Goal: Information Seeking & Learning: Learn about a topic

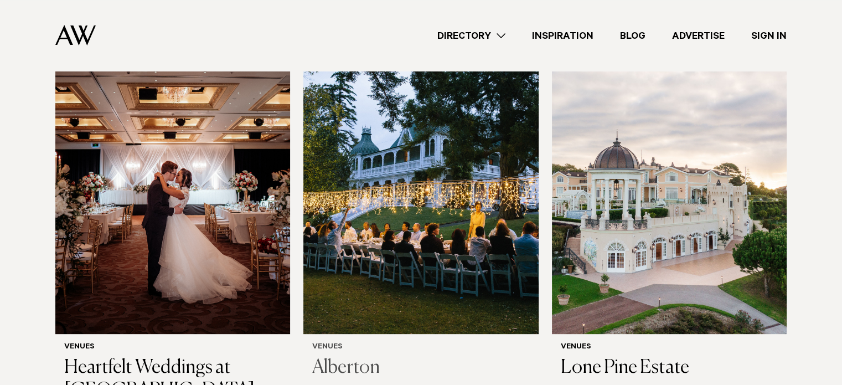
scroll to position [332, 0]
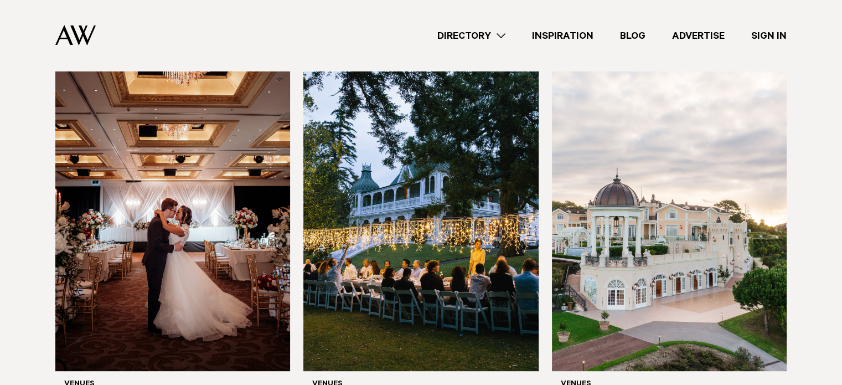
drag, startPoint x: 434, startPoint y: 44, endPoint x: 440, endPoint y: 43, distance: 6.1
click at [436, 43] on div "Directory Hair & Makeup Flowers Venues Cakes & Sweets" at bounding box center [446, 35] width 682 height 71
click at [450, 36] on link "Directory" at bounding box center [471, 35] width 95 height 15
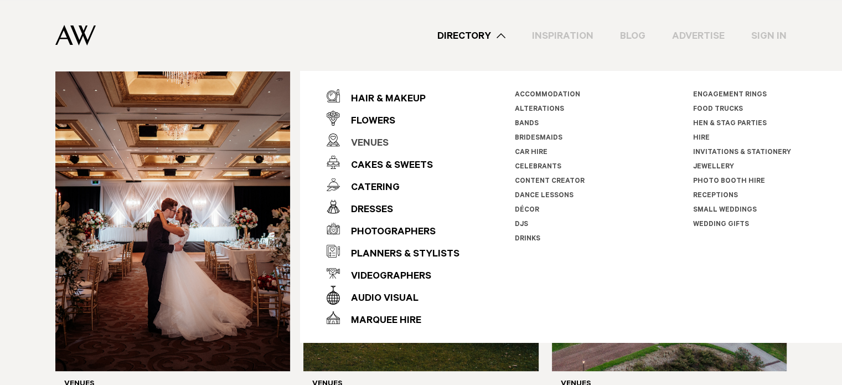
click at [374, 145] on div "Venues" at bounding box center [364, 144] width 49 height 22
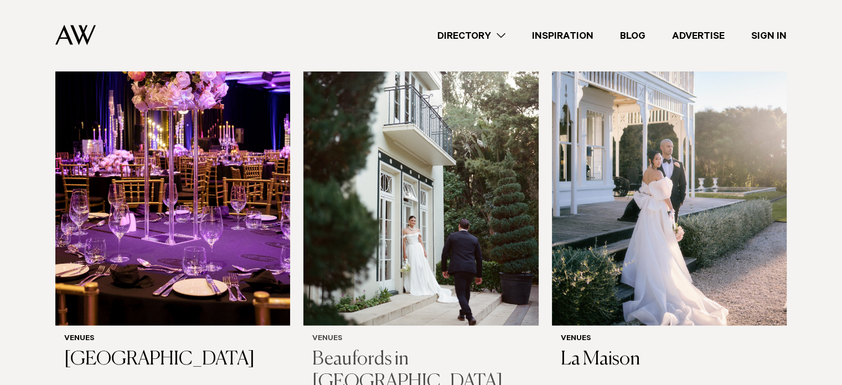
scroll to position [4203, 0]
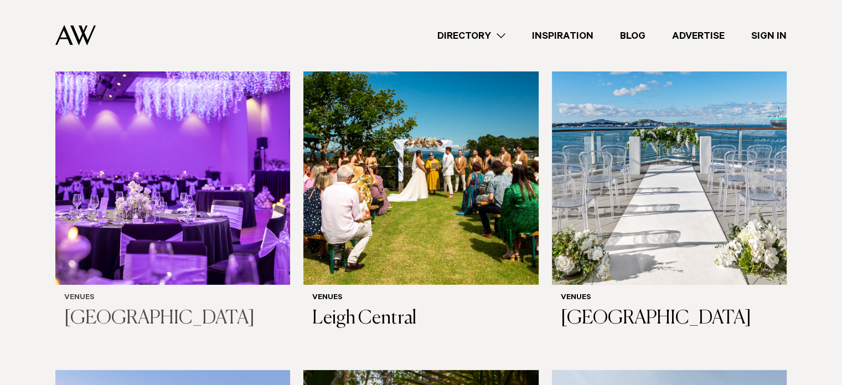
click at [204, 162] on img at bounding box center [172, 127] width 235 height 315
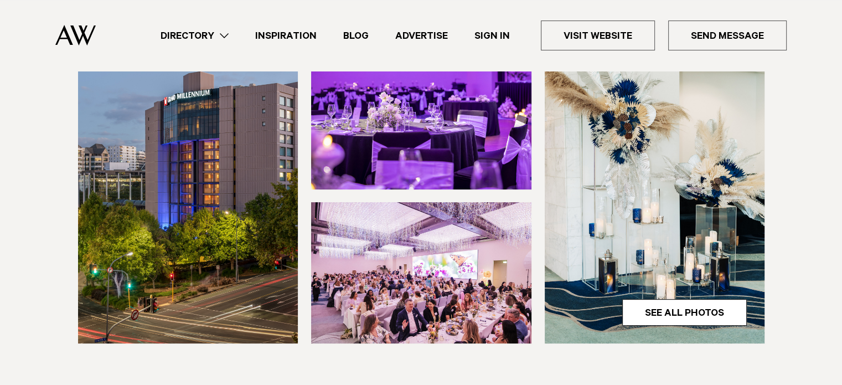
scroll to position [332, 0]
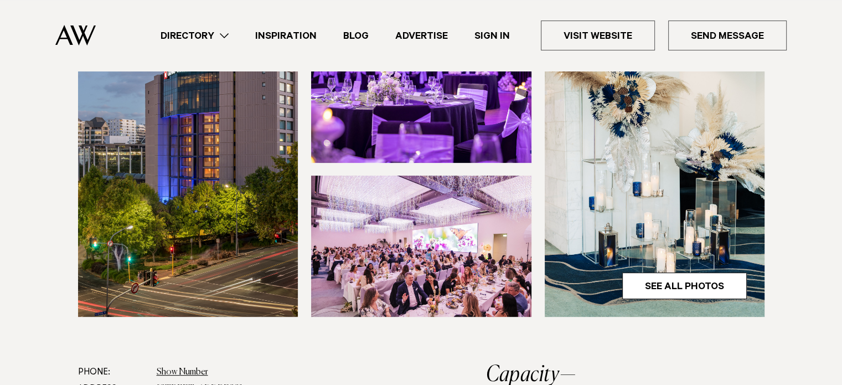
click at [433, 317] on img at bounding box center [421, 246] width 220 height 141
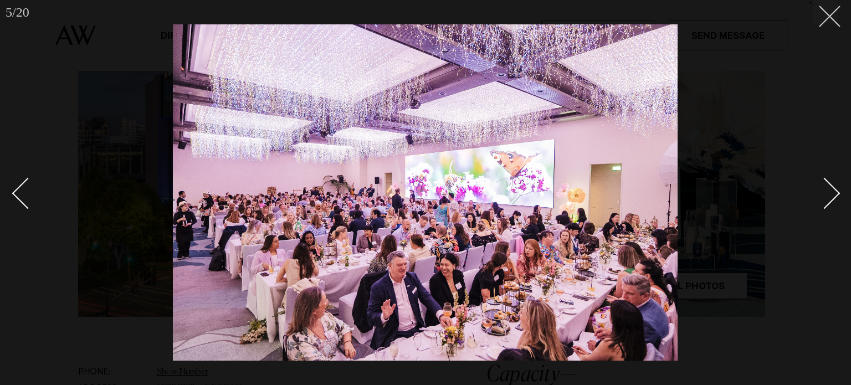
click at [822, 18] on icon at bounding box center [825, 12] width 13 height 13
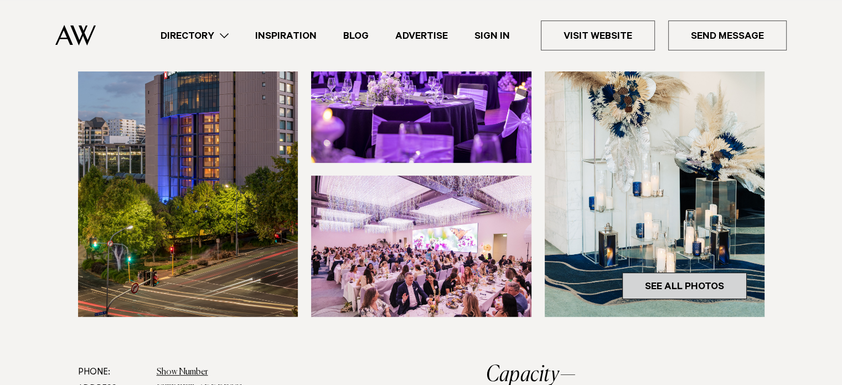
click at [702, 299] on link "See All Photos" at bounding box center [685, 285] width 125 height 27
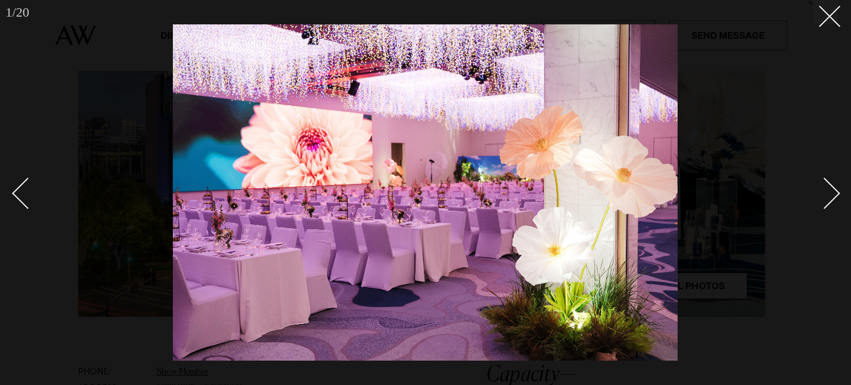
click at [824, 191] on div "Next slide" at bounding box center [825, 193] width 32 height 32
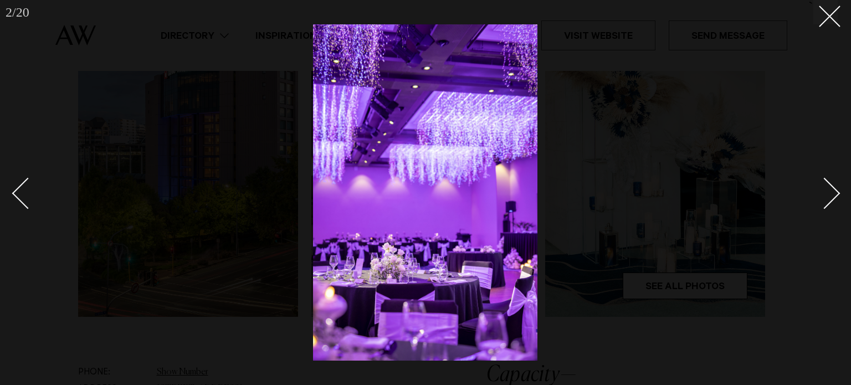
click at [824, 191] on div "Next slide" at bounding box center [825, 193] width 32 height 32
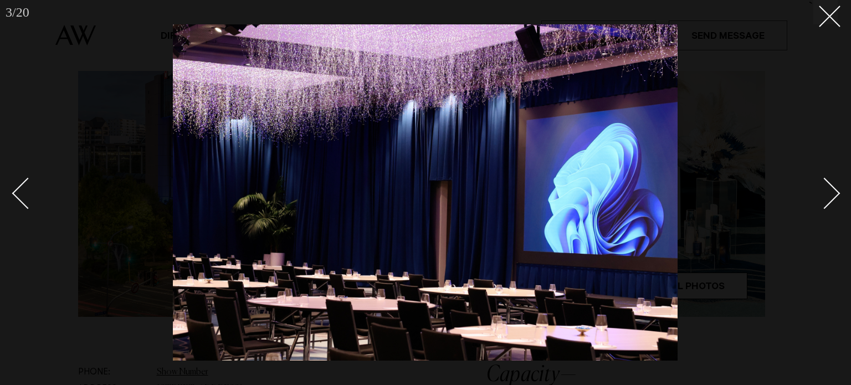
click at [823, 192] on div "Next slide" at bounding box center [825, 193] width 32 height 32
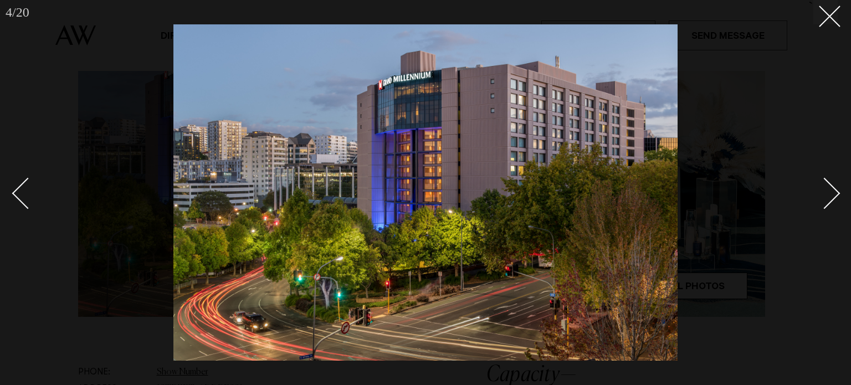
click at [822, 192] on div "Next slide" at bounding box center [825, 193] width 32 height 32
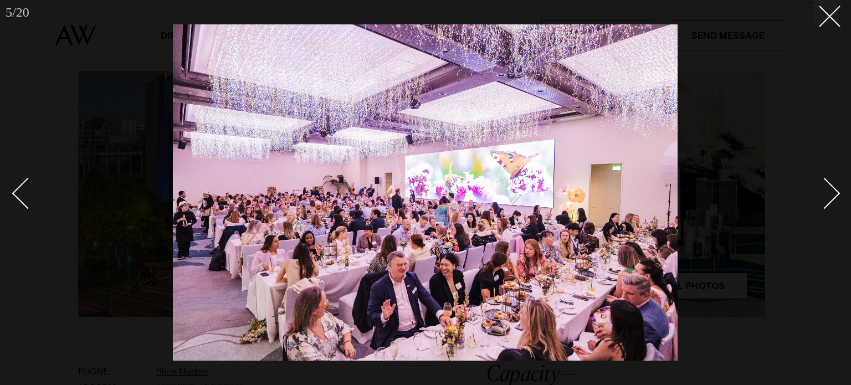
click at [816, 192] on div "Next slide" at bounding box center [825, 193] width 32 height 32
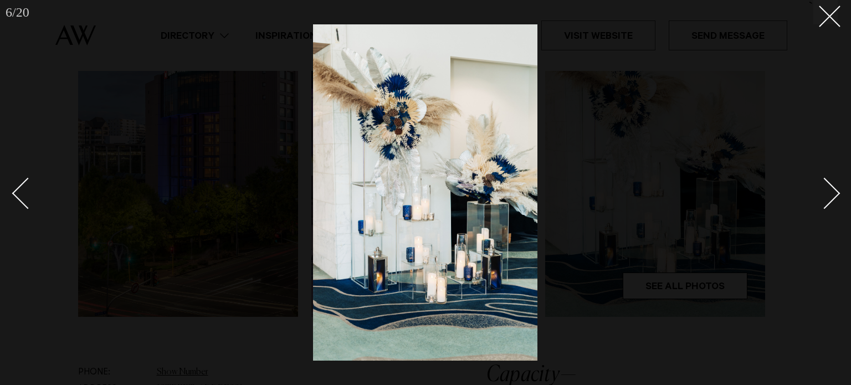
click at [816, 192] on div "Next slide" at bounding box center [825, 193] width 32 height 32
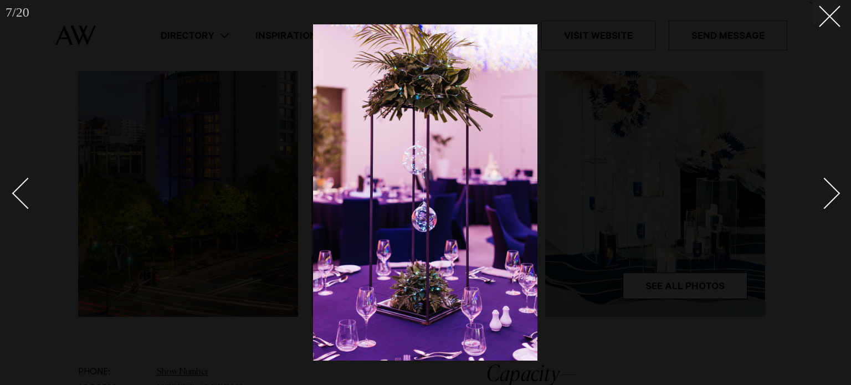
click at [816, 192] on div "Next slide" at bounding box center [825, 193] width 32 height 32
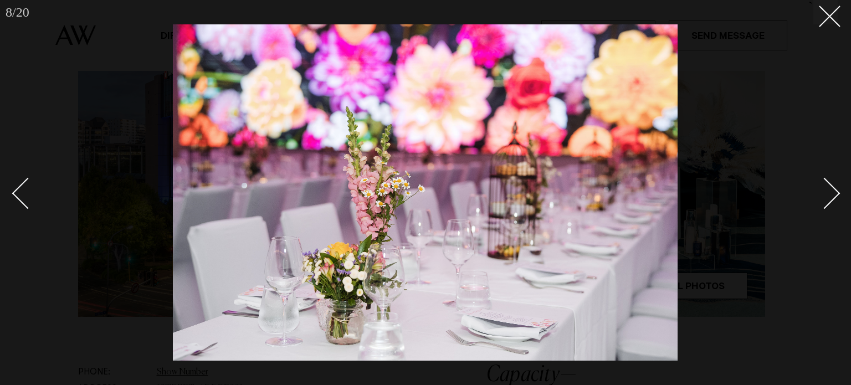
click at [808, 192] on link at bounding box center [818, 192] width 39 height 55
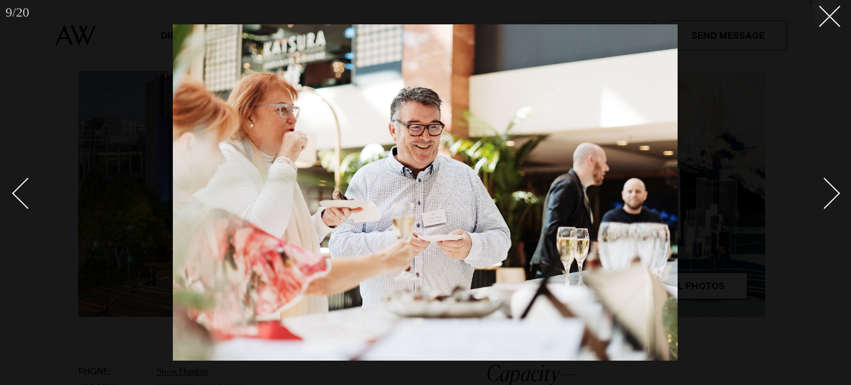
click at [808, 192] on link at bounding box center [818, 192] width 39 height 55
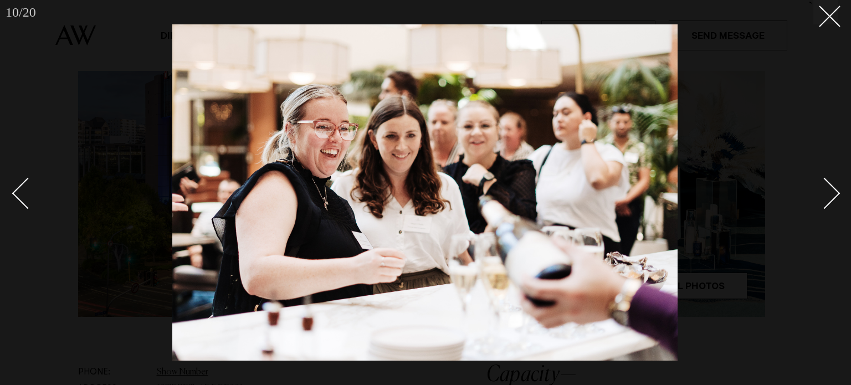
click at [808, 192] on link at bounding box center [818, 192] width 39 height 55
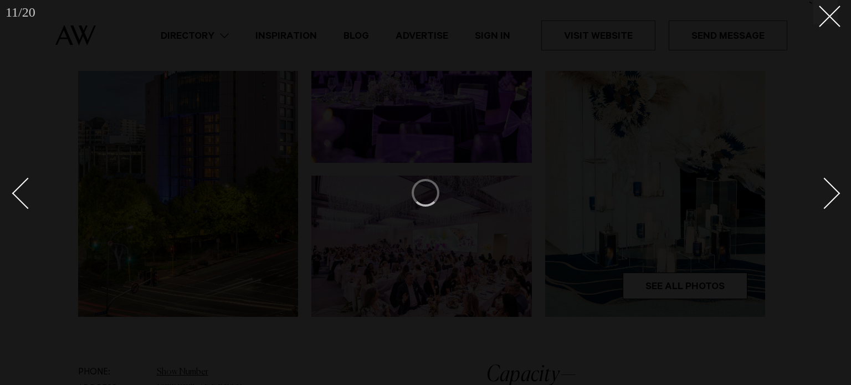
click at [824, 193] on div "Next slide" at bounding box center [825, 193] width 32 height 32
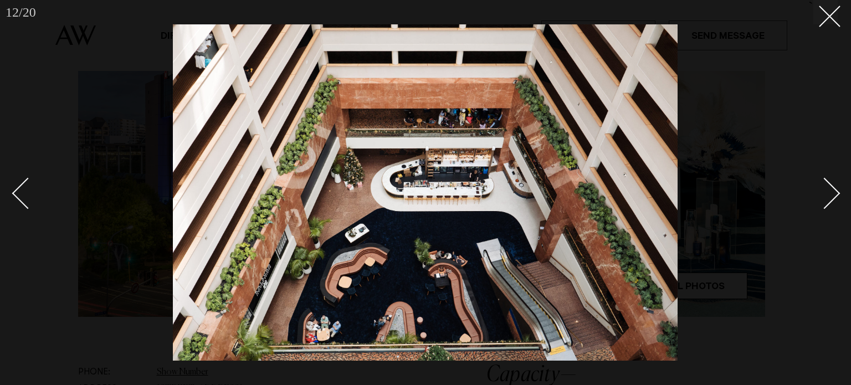
click at [13, 186] on div at bounding box center [425, 192] width 851 height 385
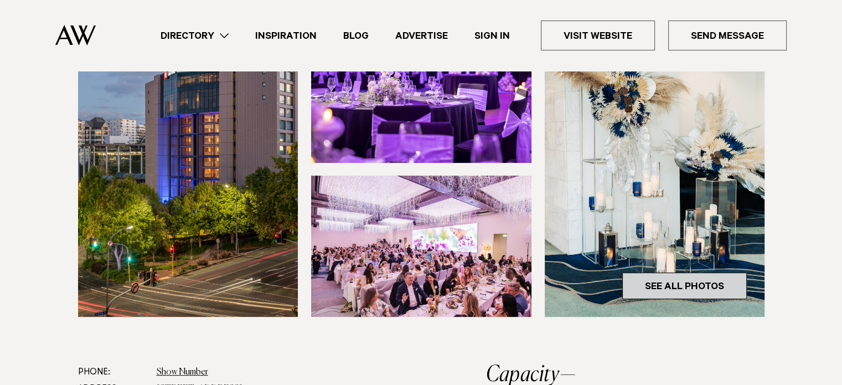
click at [691, 299] on link "See All Photos" at bounding box center [685, 285] width 125 height 27
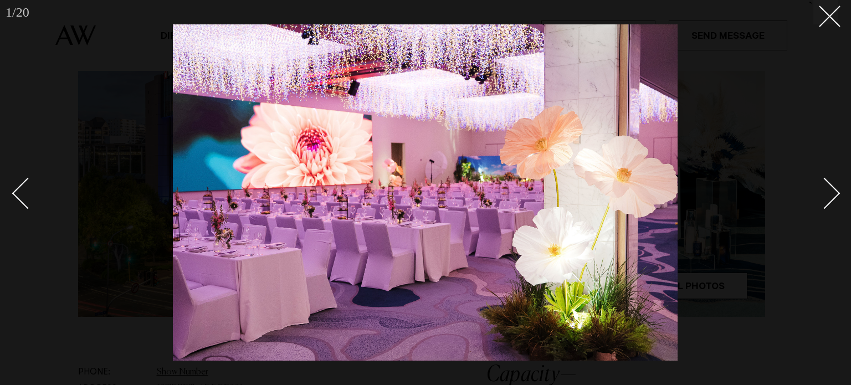
click at [831, 172] on link at bounding box center [818, 192] width 39 height 55
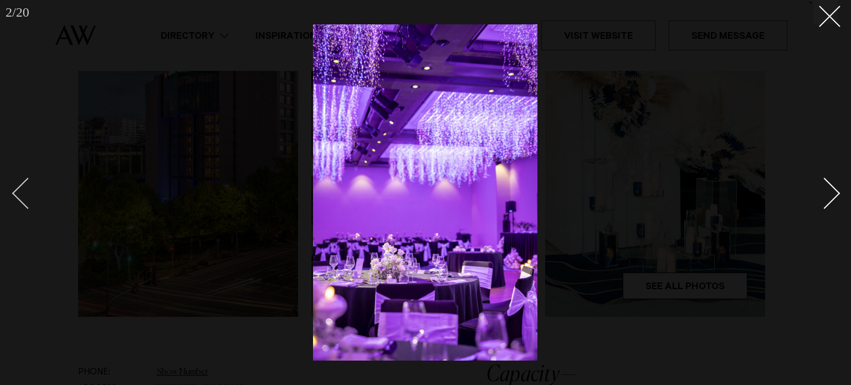
click at [16, 196] on div "Previous slide" at bounding box center [28, 193] width 32 height 32
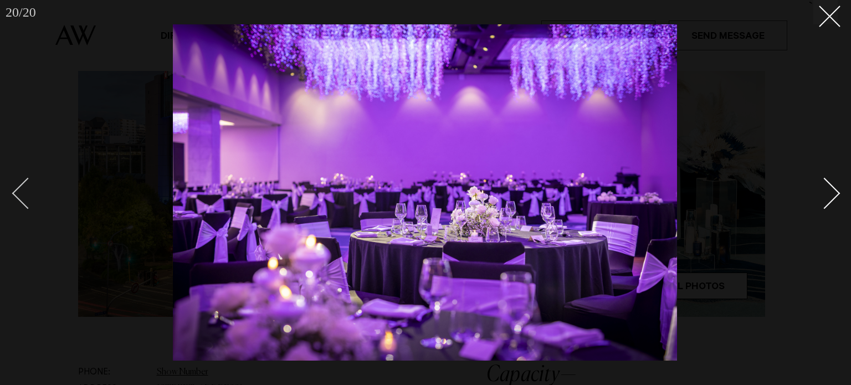
click at [16, 196] on div "Previous slide" at bounding box center [28, 193] width 32 height 32
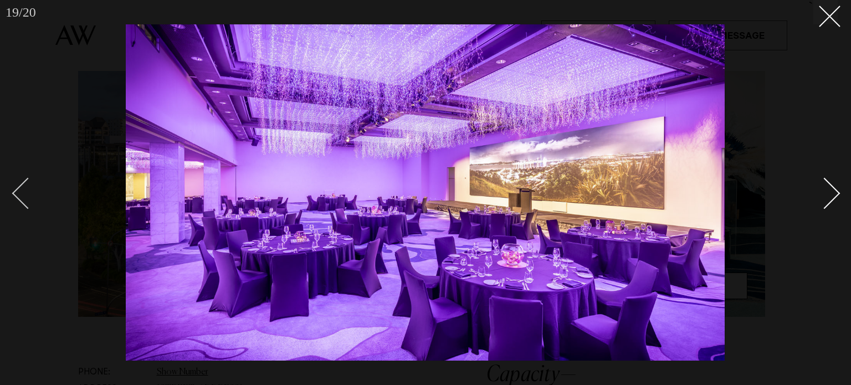
click at [16, 196] on div "Previous slide" at bounding box center [28, 193] width 32 height 32
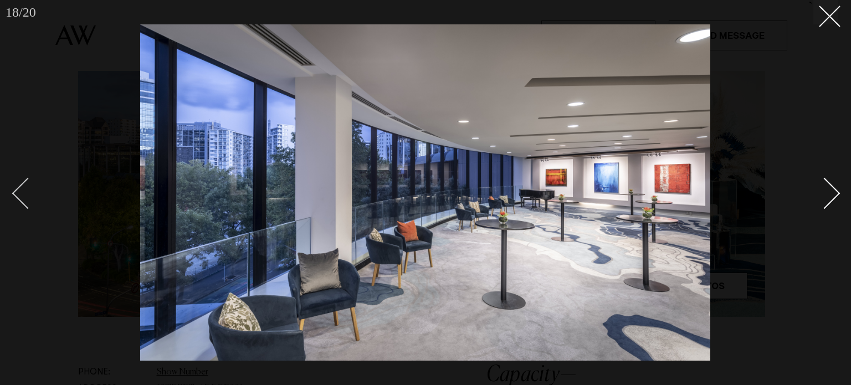
click at [28, 192] on div "Previous slide" at bounding box center [28, 193] width 32 height 32
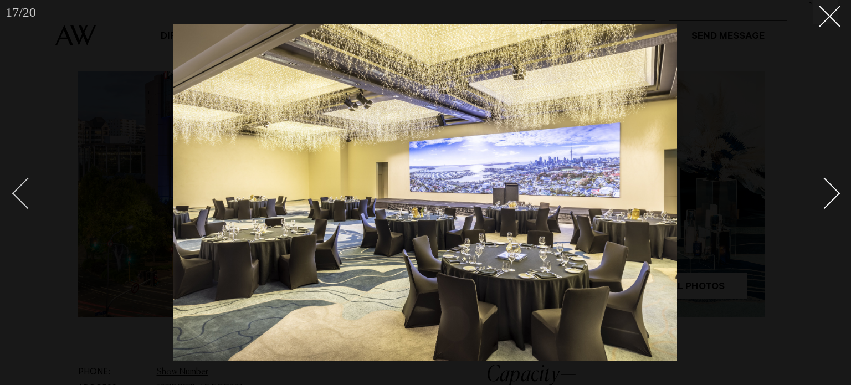
click at [23, 192] on div "Previous slide" at bounding box center [28, 193] width 32 height 32
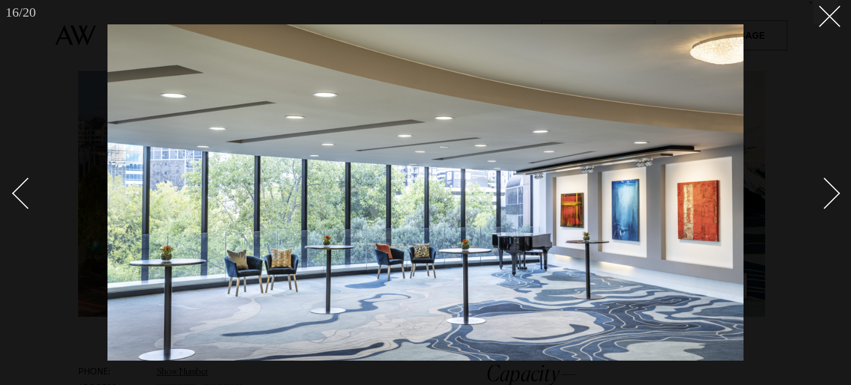
click at [15, 197] on link at bounding box center [32, 192] width 39 height 55
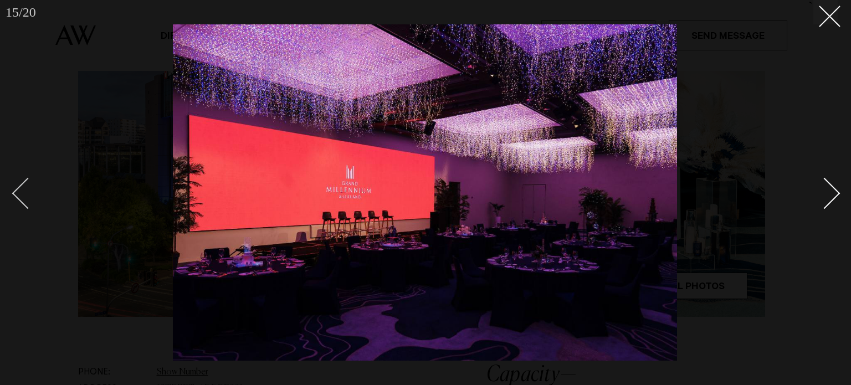
click at [19, 194] on div "Previous slide" at bounding box center [28, 193] width 32 height 32
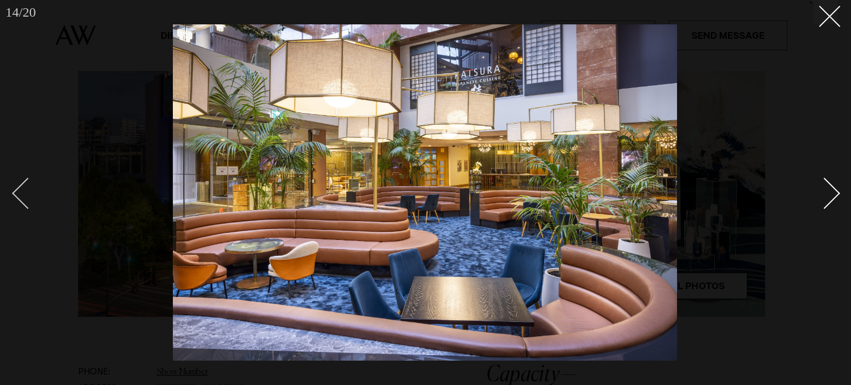
click at [19, 194] on div "Previous slide" at bounding box center [28, 193] width 32 height 32
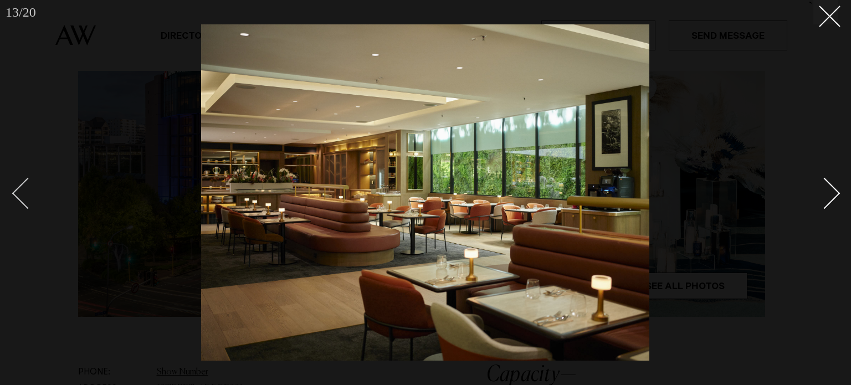
click at [19, 194] on div "Previous slide" at bounding box center [28, 193] width 32 height 32
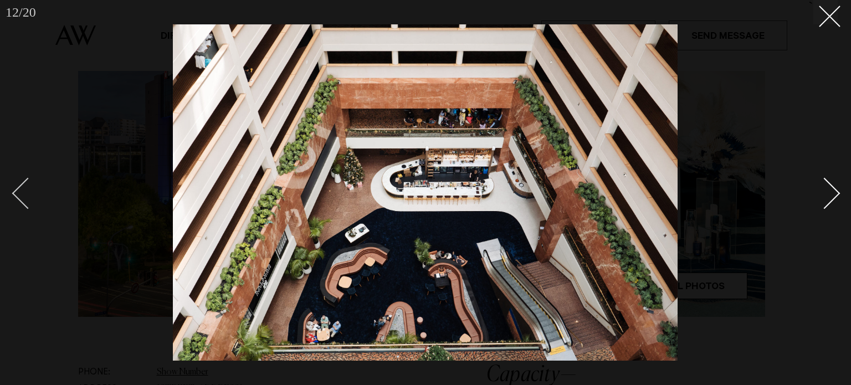
click at [19, 194] on div "Previous slide" at bounding box center [28, 193] width 32 height 32
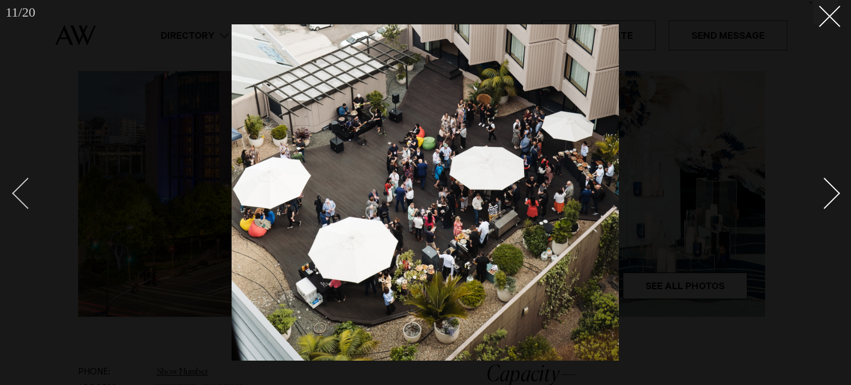
click at [19, 194] on div "Previous slide" at bounding box center [28, 193] width 32 height 32
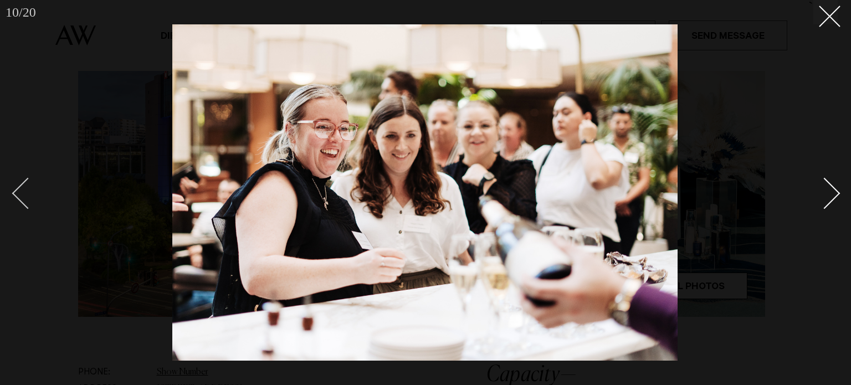
click at [19, 194] on div "Previous slide" at bounding box center [28, 193] width 32 height 32
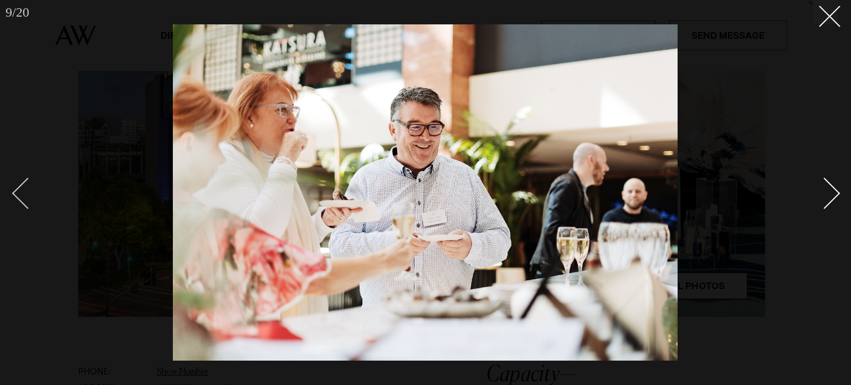
click at [17, 192] on div "Previous slide" at bounding box center [28, 193] width 32 height 32
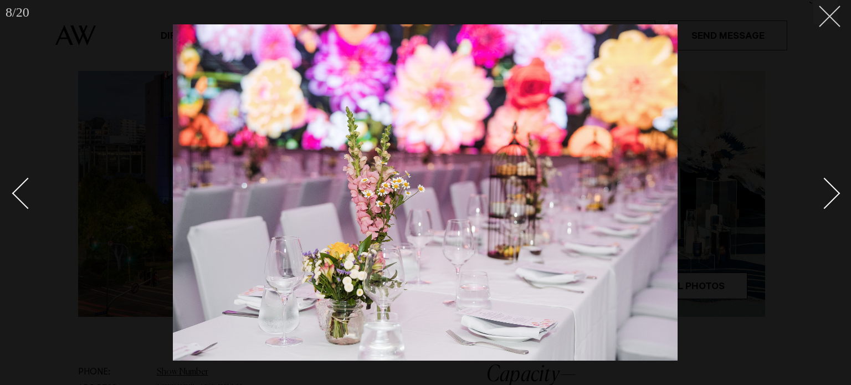
click at [839, 15] on div at bounding box center [425, 192] width 851 height 385
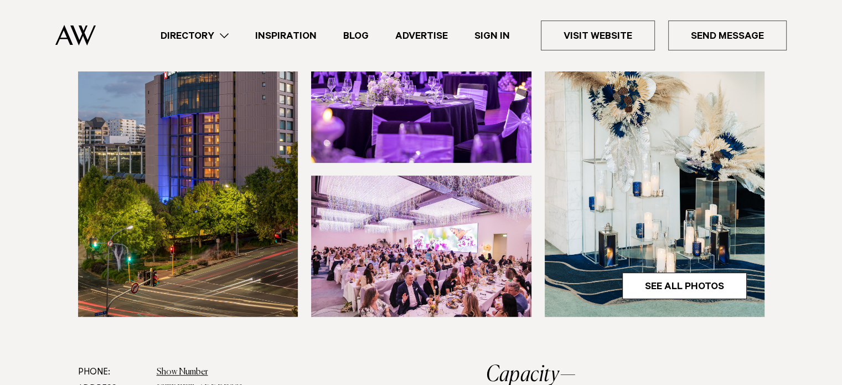
click at [416, 269] on img at bounding box center [421, 246] width 220 height 141
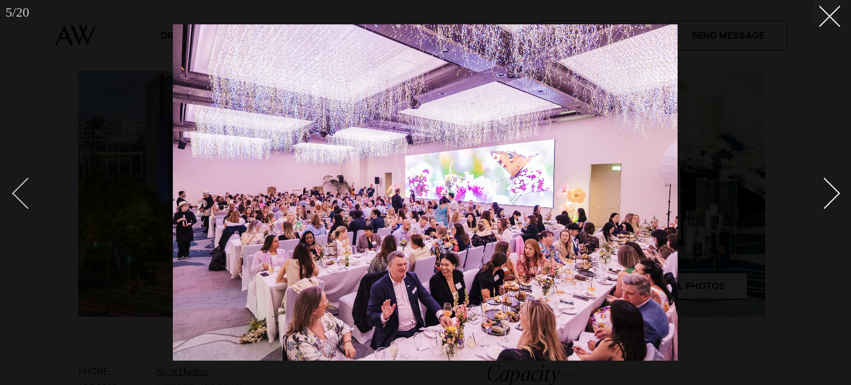
click at [29, 188] on div "Previous slide" at bounding box center [28, 193] width 32 height 32
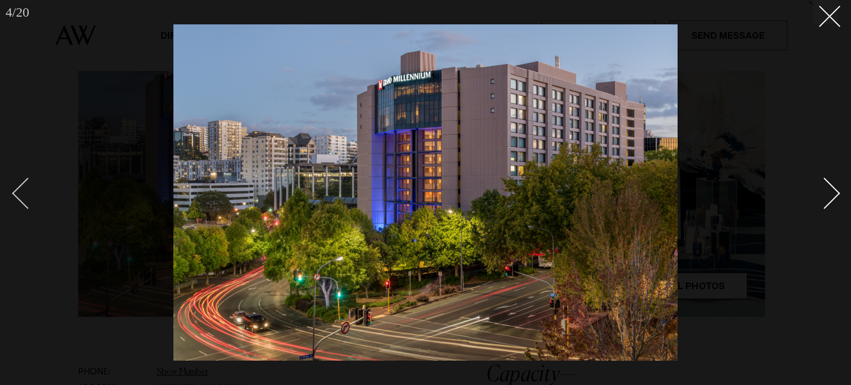
click at [29, 188] on div "Previous slide" at bounding box center [28, 193] width 32 height 32
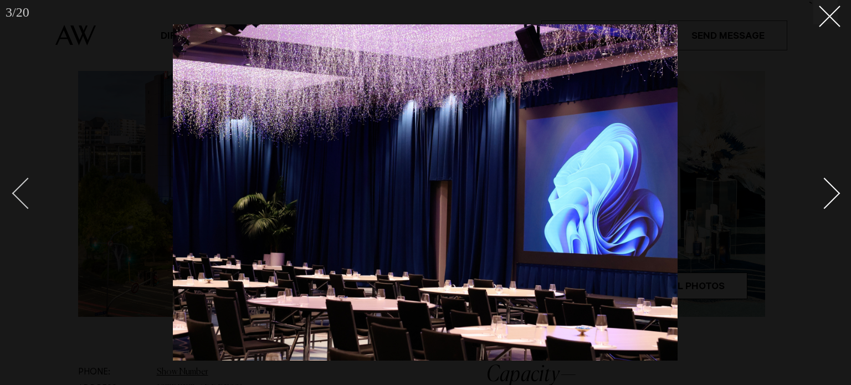
click at [19, 192] on div "Previous slide" at bounding box center [28, 193] width 32 height 32
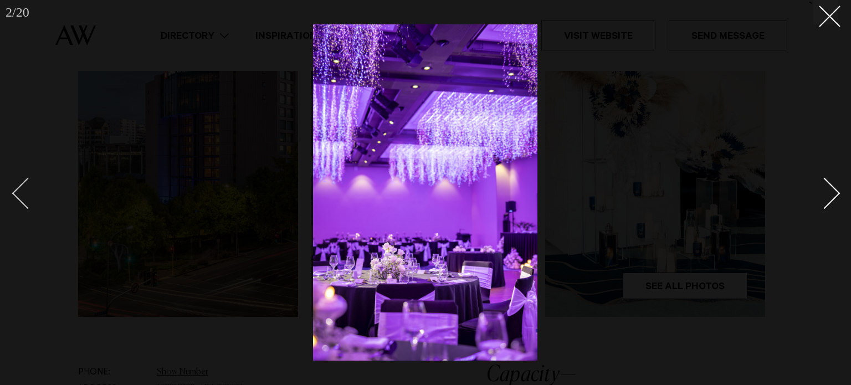
click at [19, 192] on div "Previous slide" at bounding box center [28, 193] width 32 height 32
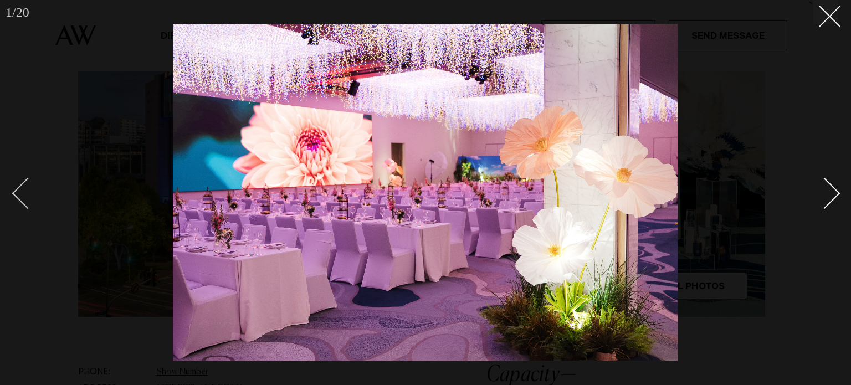
click at [19, 192] on div "Previous slide" at bounding box center [28, 193] width 32 height 32
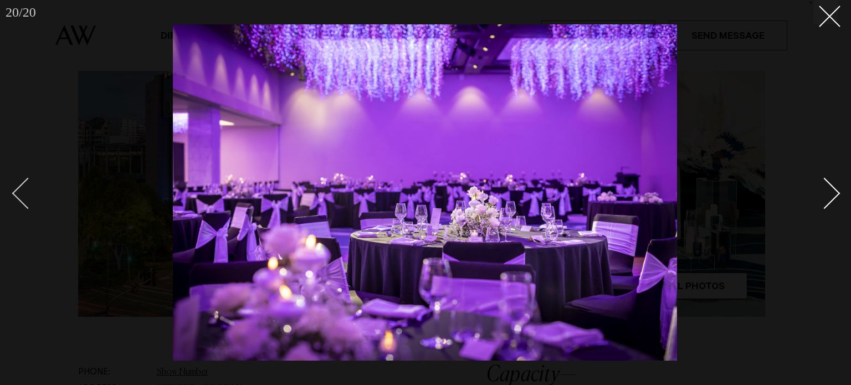
click at [16, 193] on div "Previous slide" at bounding box center [28, 193] width 32 height 32
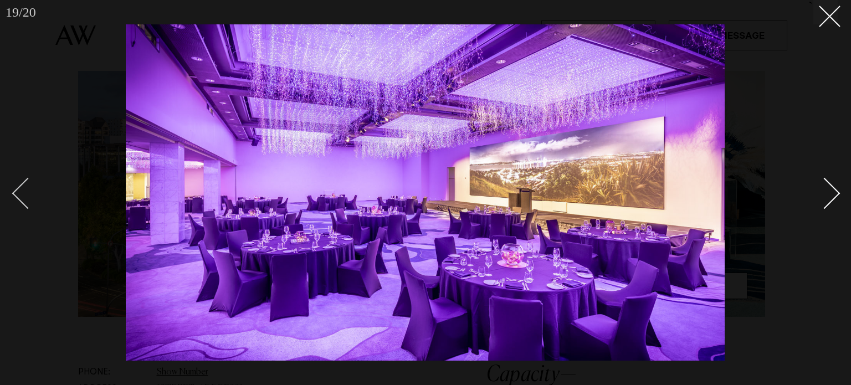
click at [16, 193] on div "Previous slide" at bounding box center [28, 193] width 32 height 32
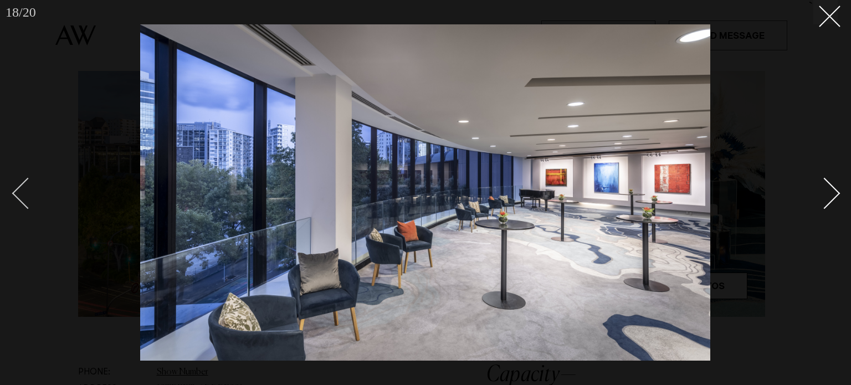
click at [16, 193] on div "Previous slide" at bounding box center [28, 193] width 32 height 32
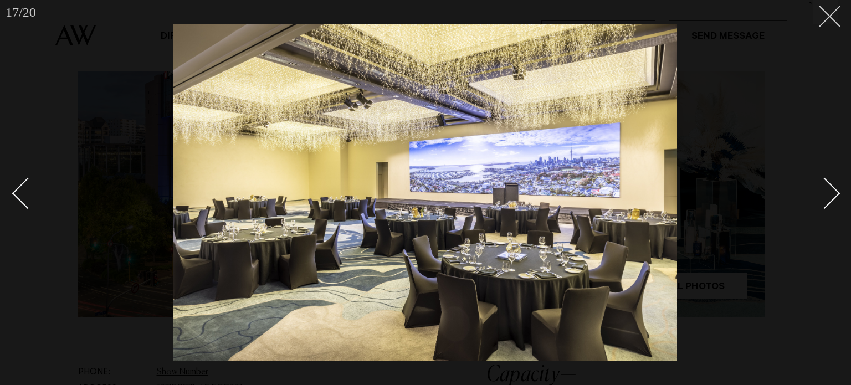
click at [832, 22] on button at bounding box center [825, 12] width 24 height 24
